Goal: Task Accomplishment & Management: Use online tool/utility

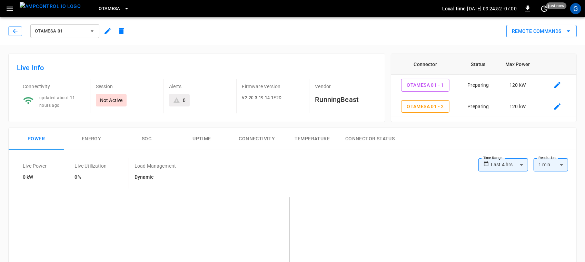
click at [508, 26] on div "Remote Commands" at bounding box center [540, 30] width 73 height 16
click at [508, 26] on button "Remote Commands" at bounding box center [542, 31] width 70 height 13
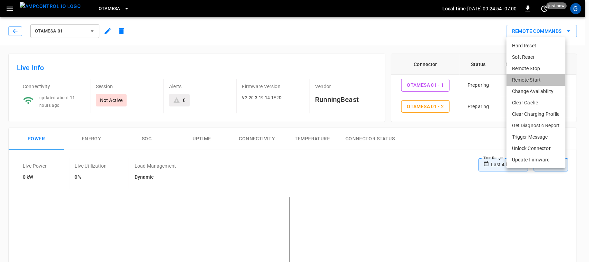
click at [525, 82] on li "Remote Start" at bounding box center [536, 79] width 59 height 11
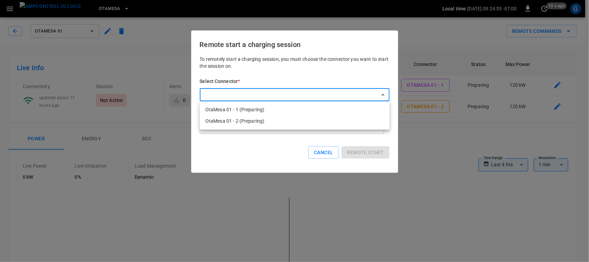
click at [269, 111] on li "OtaMesa 01 - 1 (Preparing)" at bounding box center [295, 109] width 190 height 11
type input "**********"
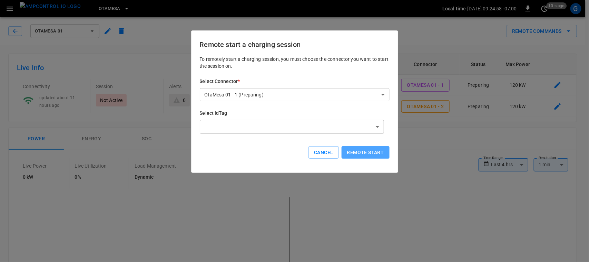
click at [351, 147] on button "Remote start" at bounding box center [366, 152] width 48 height 13
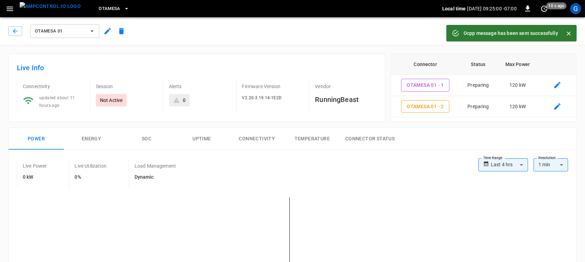
click at [570, 33] on icon "Close" at bounding box center [569, 33] width 4 height 4
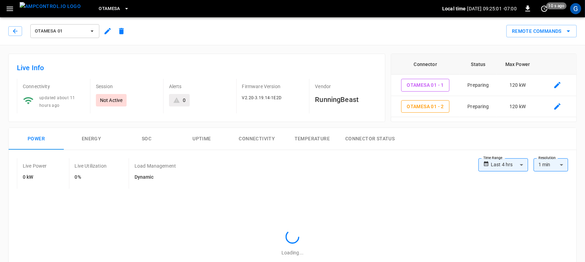
click at [570, 33] on icon "remote commands options" at bounding box center [569, 31] width 8 height 8
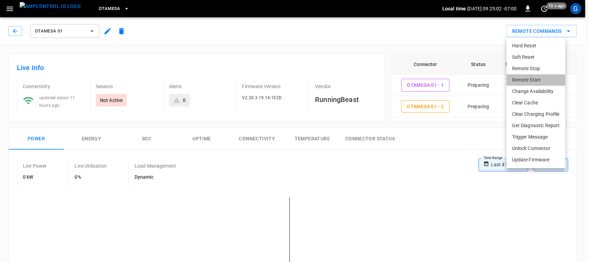
click at [538, 79] on li "Remote Start" at bounding box center [536, 79] width 59 height 11
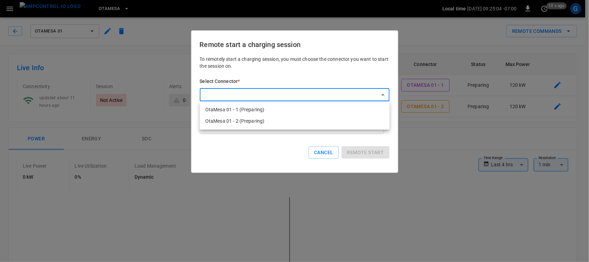
click at [340, 121] on li "OtaMesa 01 - 2 (Preparing)" at bounding box center [295, 120] width 190 height 11
type input "**********"
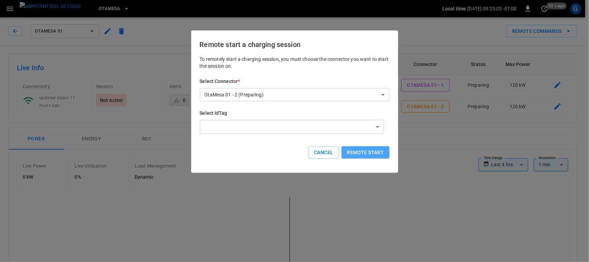
click at [359, 153] on button "Remote start" at bounding box center [366, 152] width 48 height 13
